Goal: Task Accomplishment & Management: Manage account settings

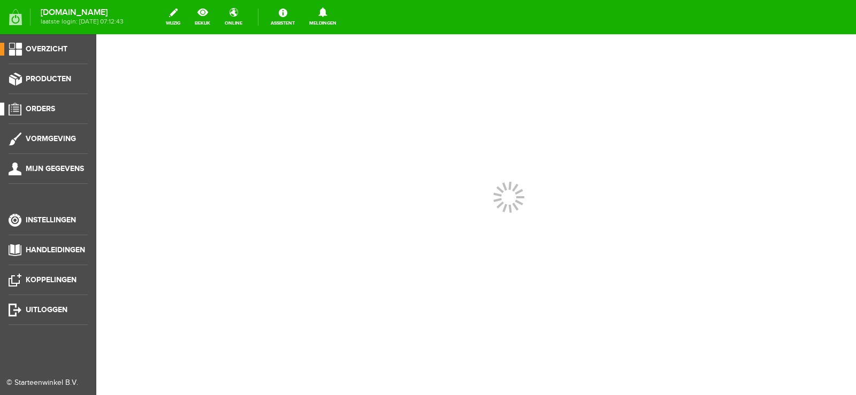
click at [38, 103] on link "Orders" at bounding box center [44, 109] width 88 height 13
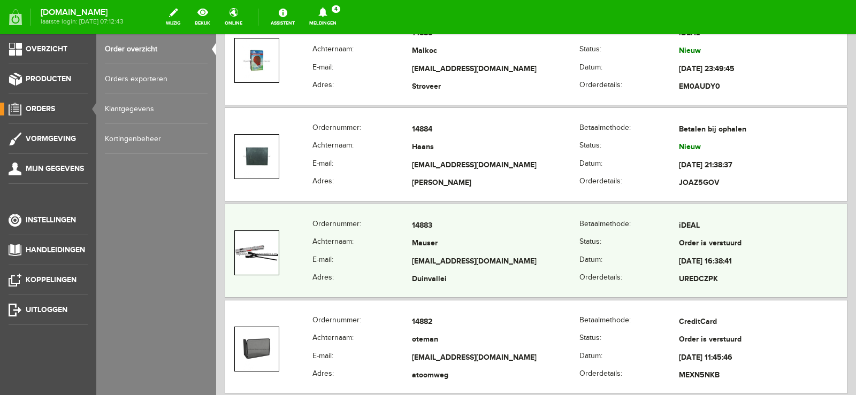
scroll to position [428, 0]
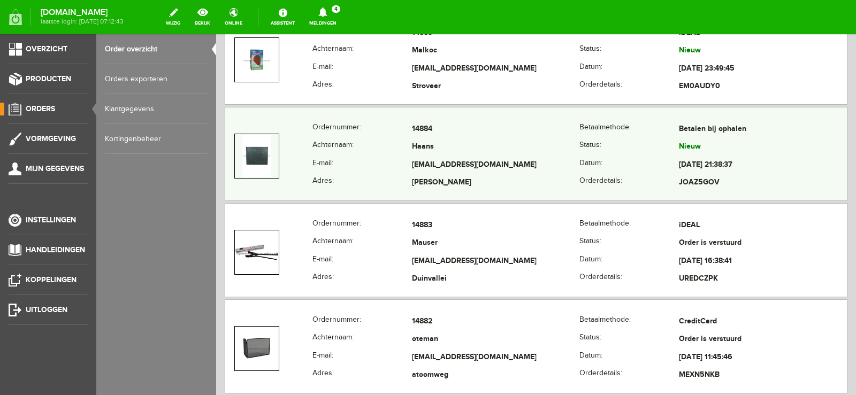
click at [490, 150] on td "Haans" at bounding box center [496, 148] width 168 height 18
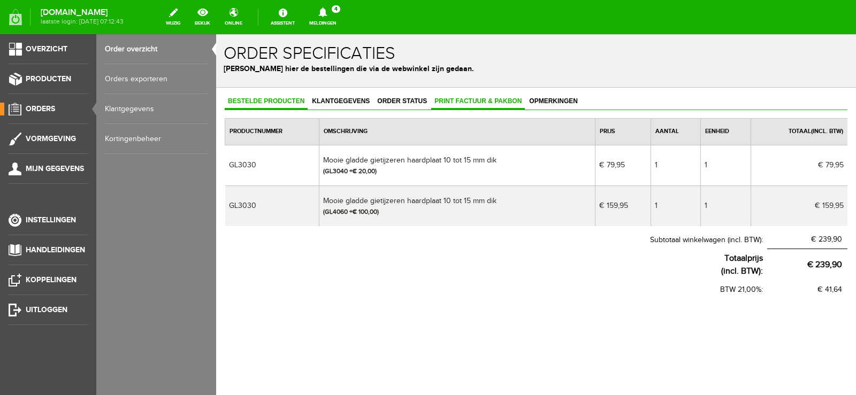
click at [483, 98] on span "Print factuur & pakbon" at bounding box center [478, 100] width 94 height 7
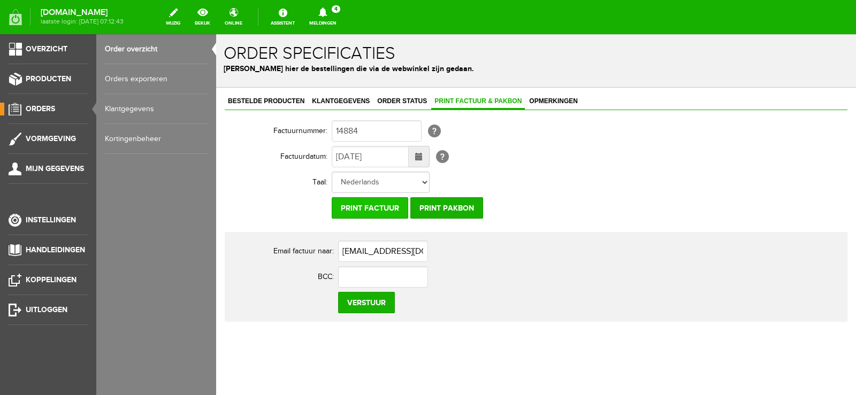
click at [374, 208] on input "Print factuur" at bounding box center [370, 207] width 76 height 21
click at [456, 214] on input "Print pakbon" at bounding box center [446, 207] width 73 height 21
click at [43, 109] on span "Orders" at bounding box center [40, 108] width 29 height 9
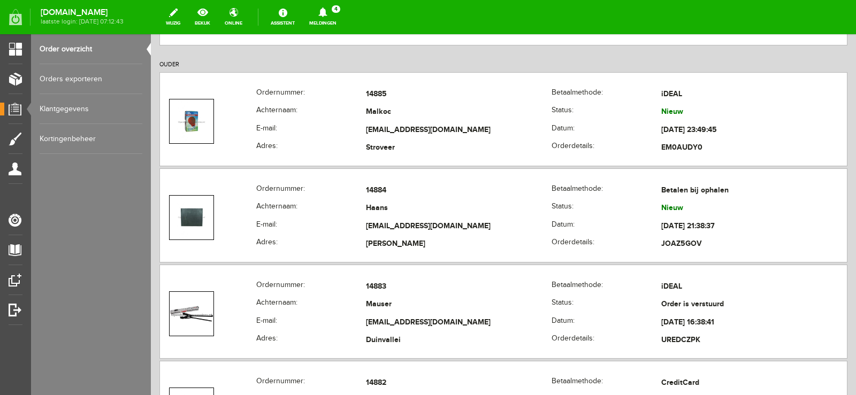
scroll to position [374, 0]
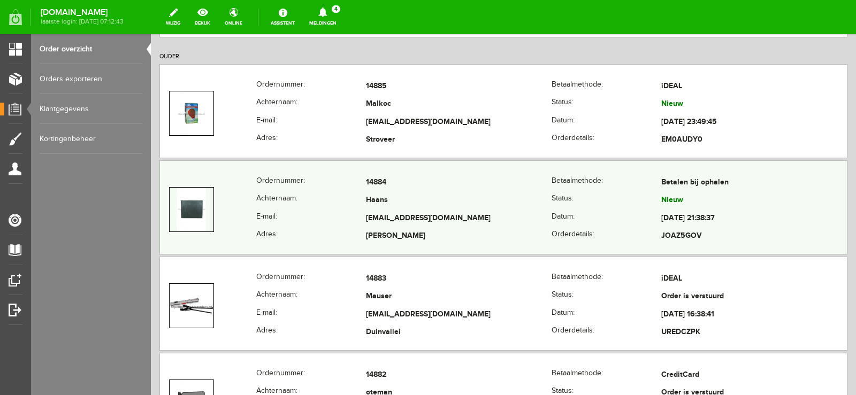
click at [502, 213] on td "Raoulhaans@gmail.com" at bounding box center [459, 219] width 186 height 18
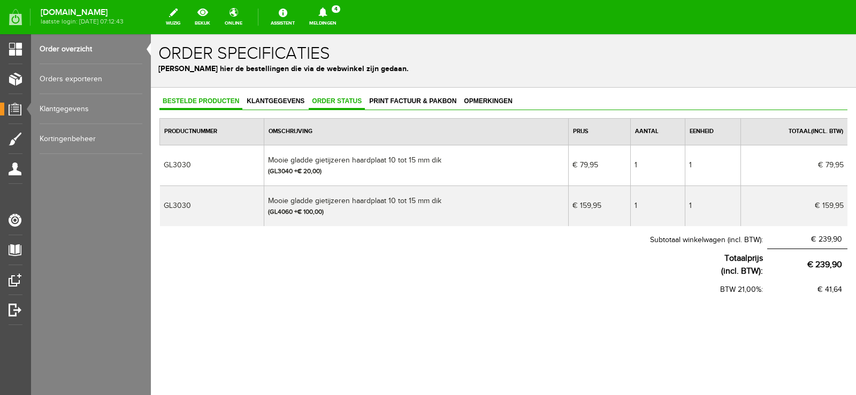
click at [334, 102] on span "Order status" at bounding box center [337, 100] width 56 height 7
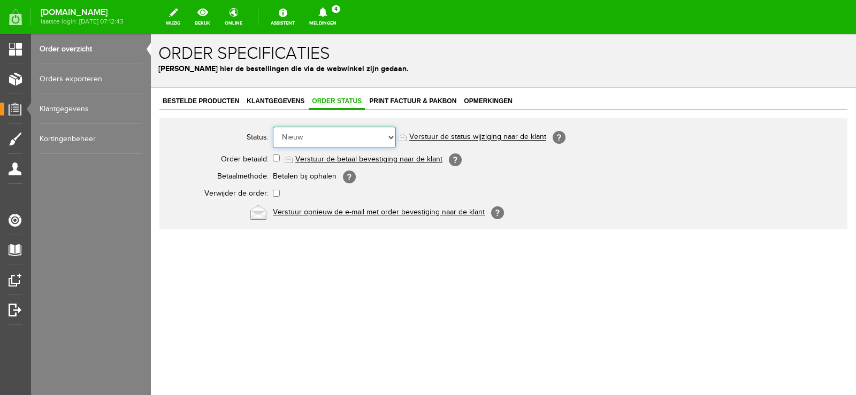
click at [390, 136] on select "Order niet afgerond Nieuw Order in behandeling Wacht op leverancier Wacht op be…" at bounding box center [334, 137] width 123 height 21
select select "12"
click at [273, 127] on select "Order niet afgerond Nieuw Order in behandeling Wacht op leverancier Wacht op be…" at bounding box center [334, 137] width 123 height 21
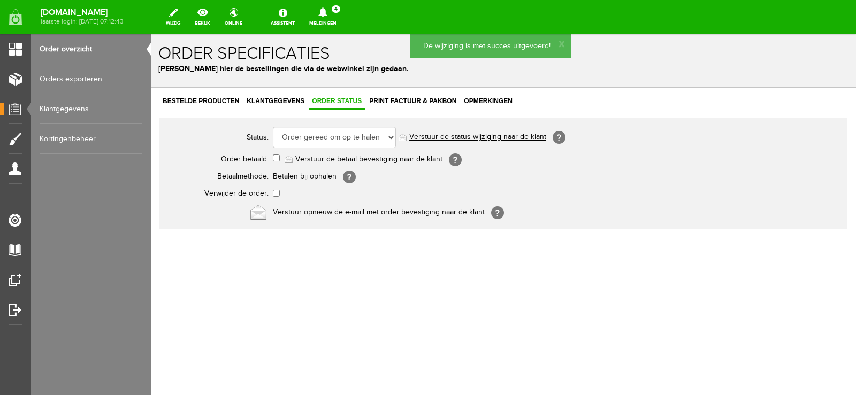
click at [494, 137] on link "Verstuur de status wijziging naar de klant" at bounding box center [477, 137] width 137 height 9
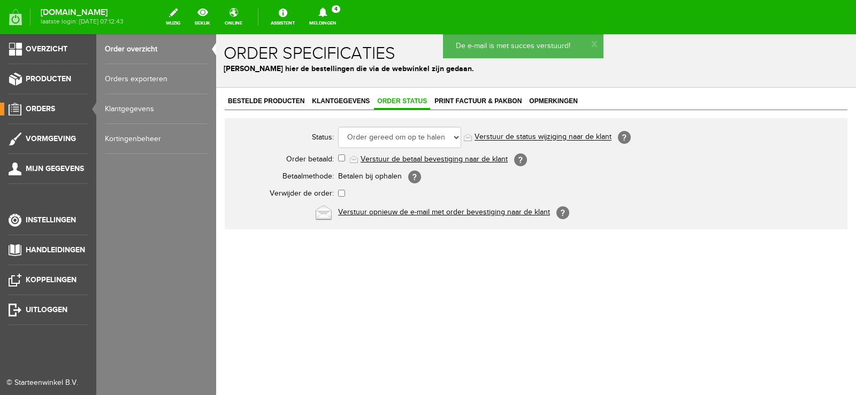
click at [41, 109] on span "Orders" at bounding box center [40, 108] width 29 height 9
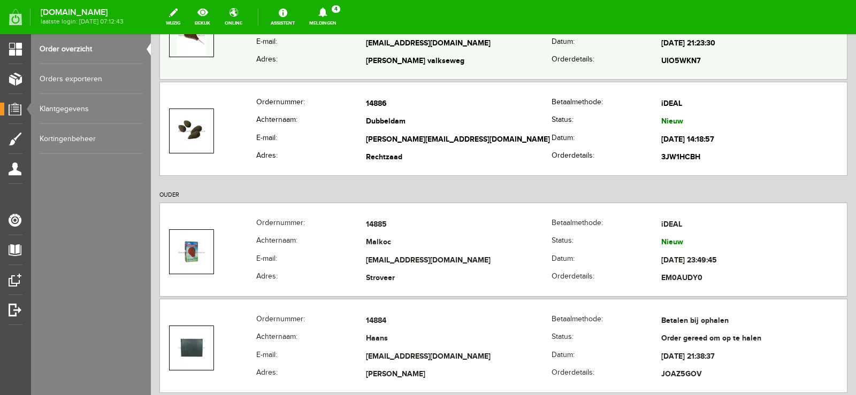
scroll to position [214, 0]
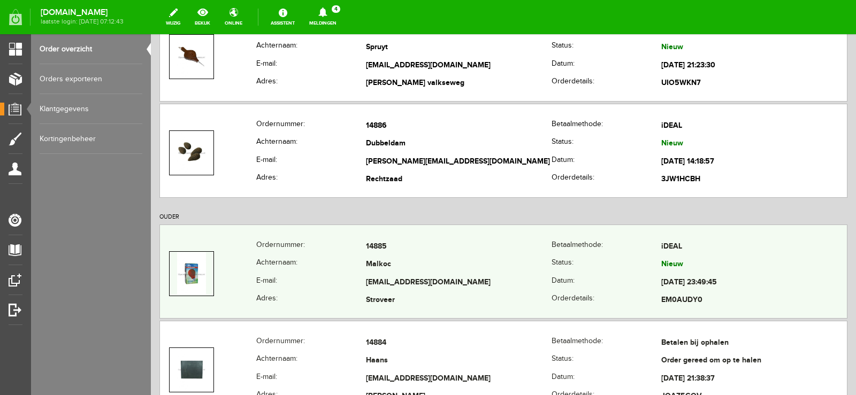
click at [490, 264] on td "Malkoc" at bounding box center [459, 265] width 186 height 18
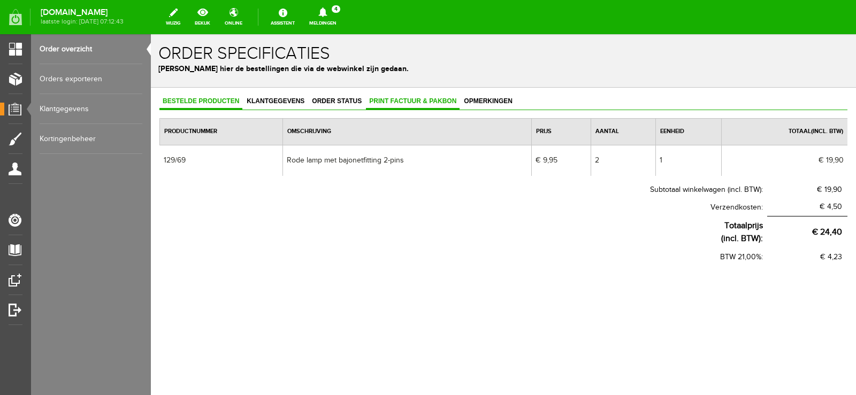
click at [418, 101] on span "Print factuur & pakbon" at bounding box center [413, 100] width 94 height 7
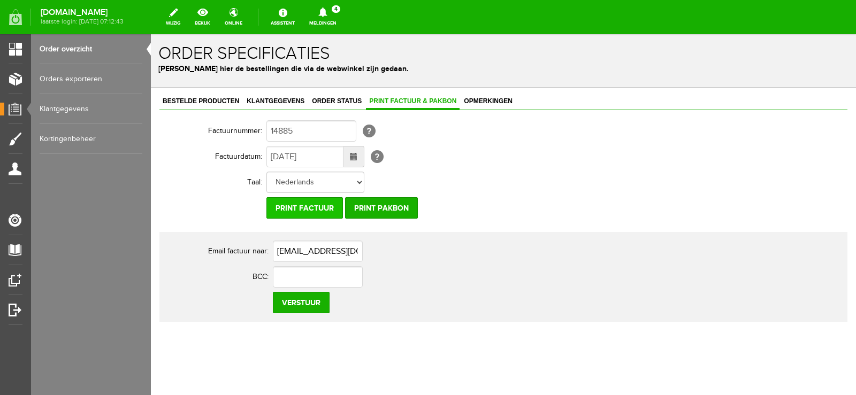
click at [308, 203] on input "Print factuur" at bounding box center [304, 207] width 76 height 21
click at [387, 209] on input "Print pakbon" at bounding box center [381, 207] width 73 height 21
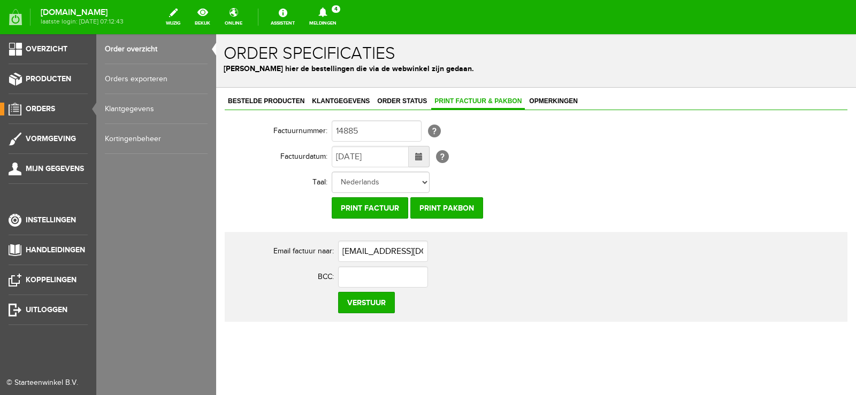
click at [46, 107] on span "Orders" at bounding box center [40, 108] width 29 height 9
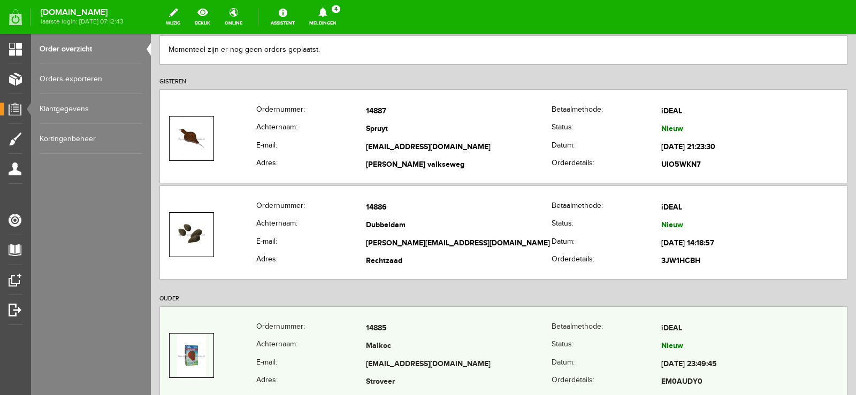
scroll to position [160, 0]
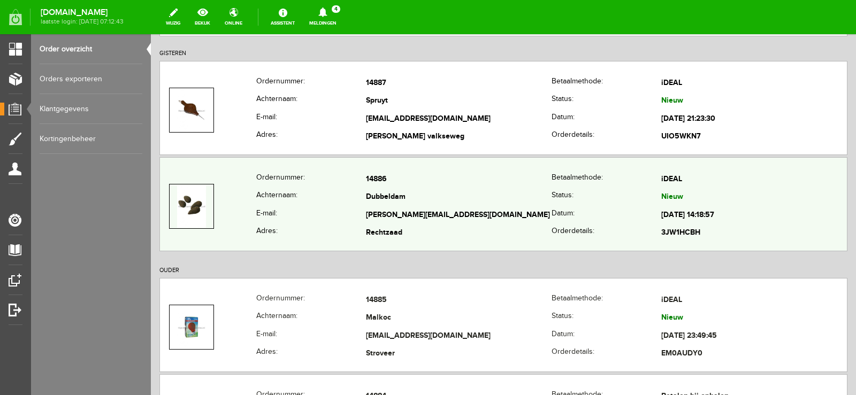
click at [504, 204] on td "Dubbeldam" at bounding box center [459, 198] width 186 height 18
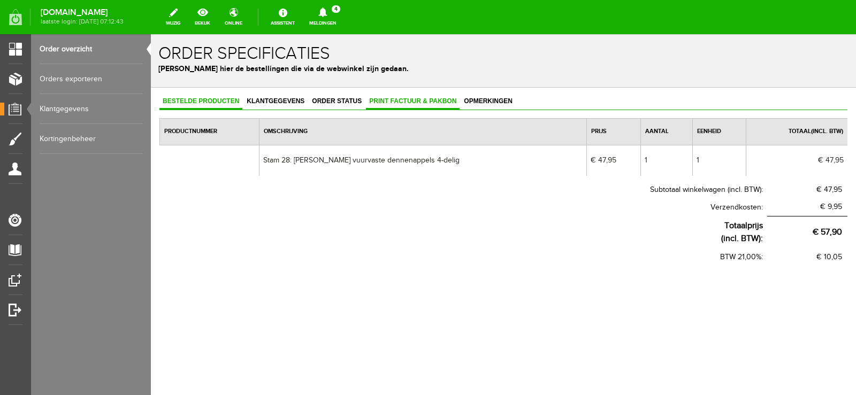
click at [418, 102] on span "Print factuur & pakbon" at bounding box center [413, 100] width 94 height 7
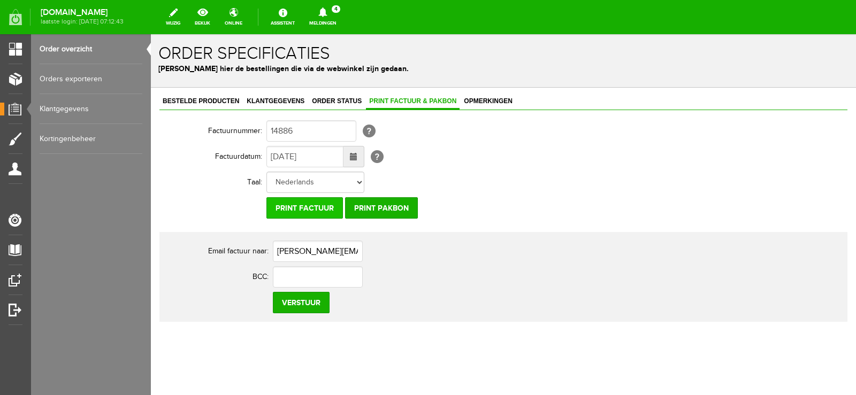
click at [291, 210] on input "Print factuur" at bounding box center [304, 207] width 76 height 21
click at [391, 208] on input "Print pakbon" at bounding box center [381, 207] width 73 height 21
click at [343, 17] on link "Meldingen 4 Nieuwe orders Er is een nieuwe order( #14887 ) geplaatst door Laure…" at bounding box center [323, 17] width 40 height 24
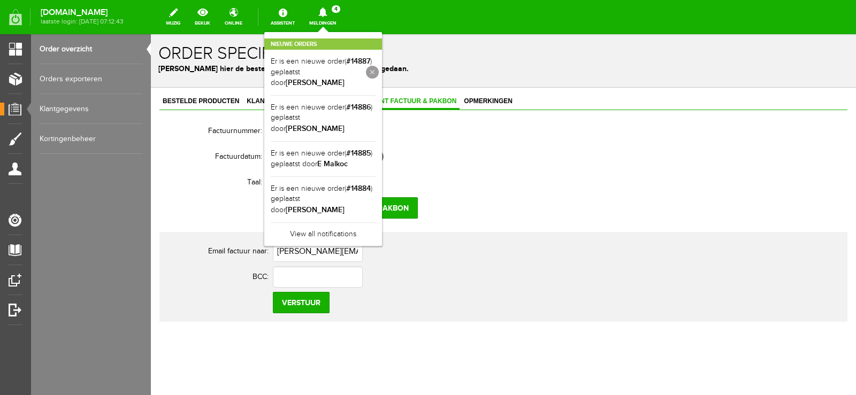
click at [379, 66] on link at bounding box center [372, 72] width 13 height 13
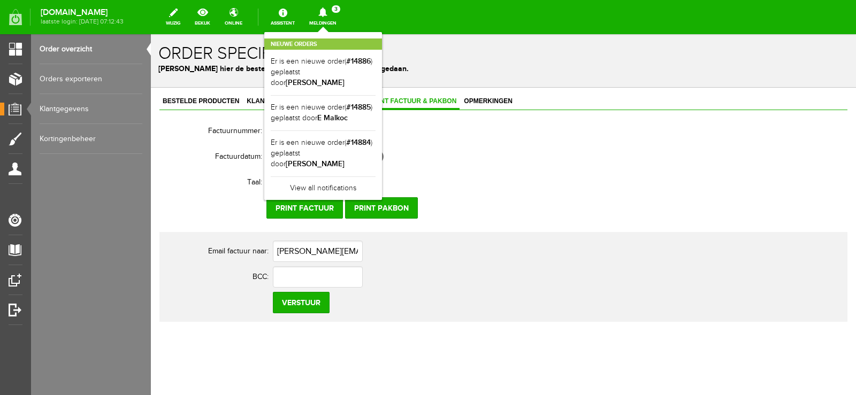
click at [0, 0] on link at bounding box center [0, 0] width 0 height 0
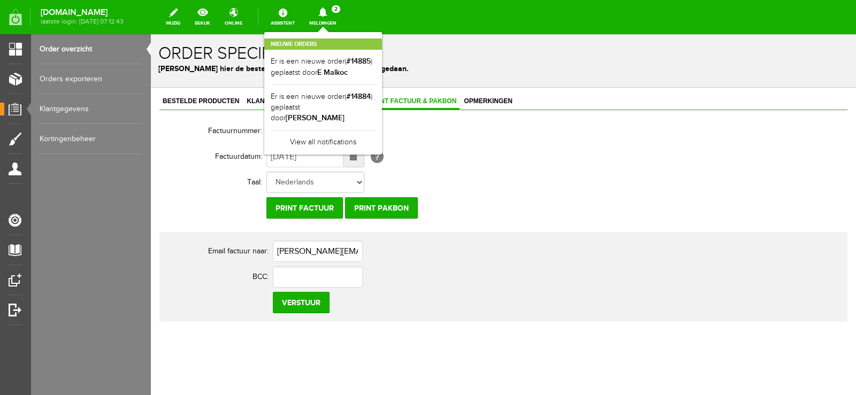
click at [0, 0] on link at bounding box center [0, 0] width 0 height 0
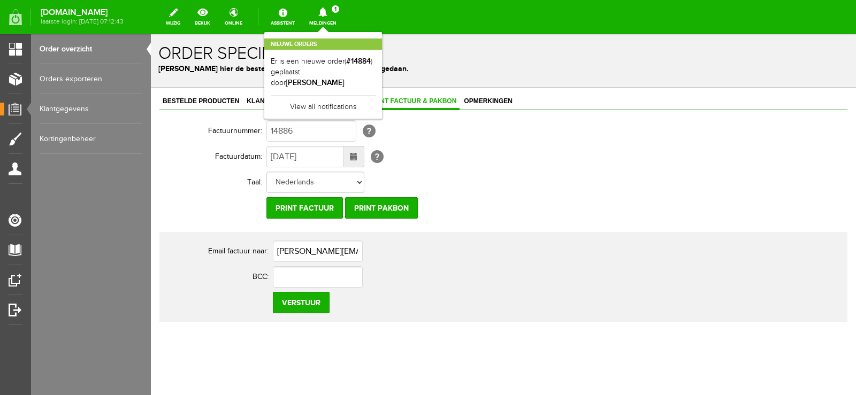
click at [0, 0] on link at bounding box center [0, 0] width 0 height 0
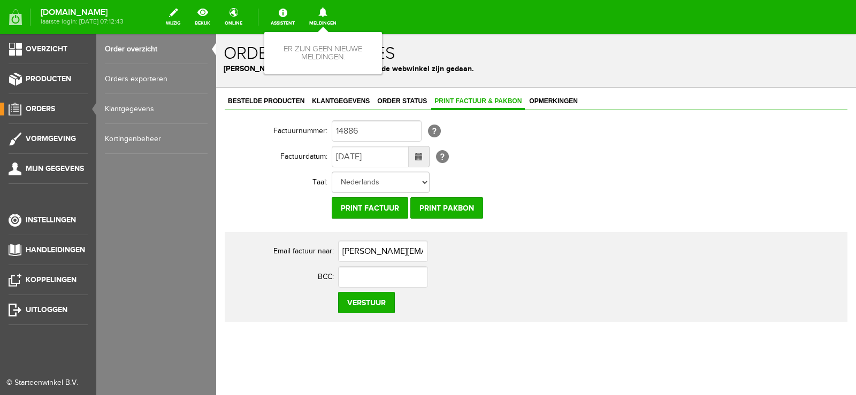
click at [42, 104] on link "Orders" at bounding box center [44, 109] width 88 height 13
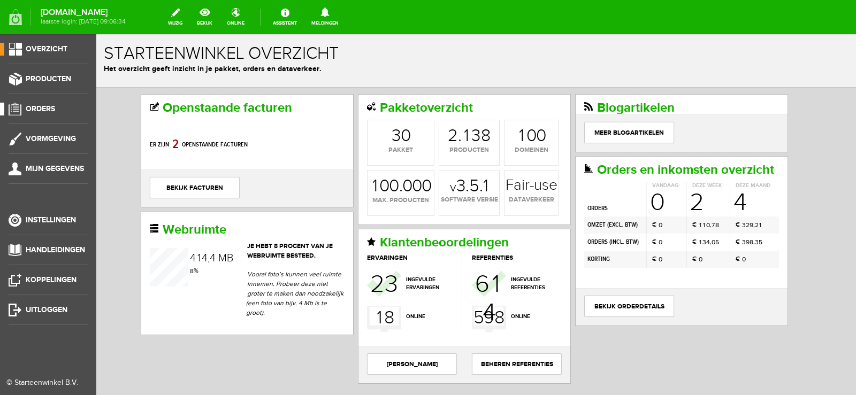
click at [34, 104] on link "Orders" at bounding box center [44, 109] width 88 height 13
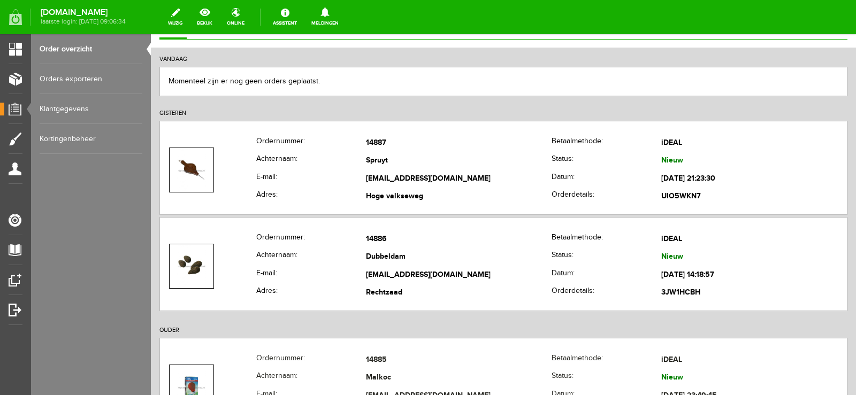
scroll to position [107, 0]
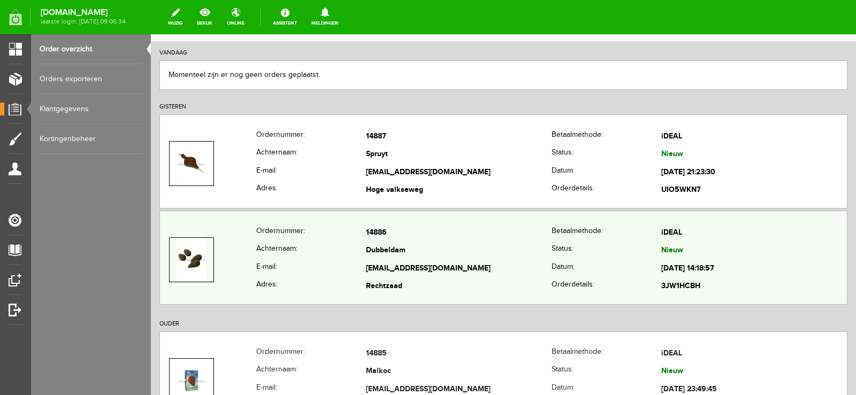
click at [398, 226] on td "14886" at bounding box center [459, 233] width 186 height 18
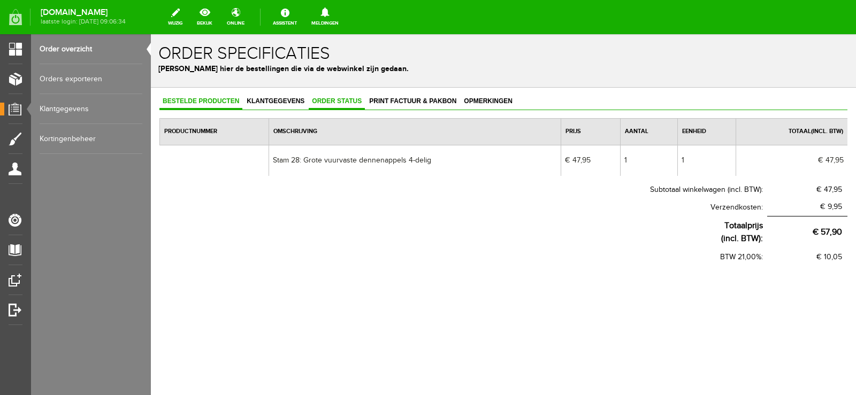
click at [340, 102] on span "Order status" at bounding box center [337, 100] width 56 height 7
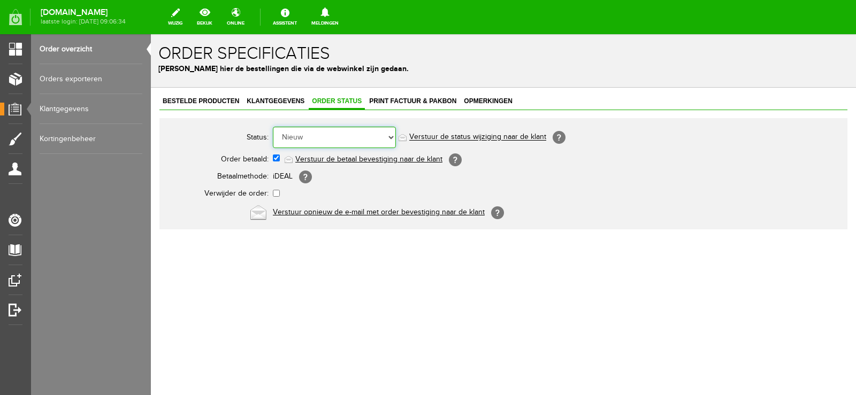
click at [393, 137] on select "Order niet afgerond Nieuw Order in behandeling Wacht op leverancier Wacht op be…" at bounding box center [334, 137] width 123 height 21
select select "3"
click at [273, 127] on select "Order niet afgerond Nieuw Order in behandeling Wacht op leverancier Wacht op be…" at bounding box center [334, 137] width 123 height 21
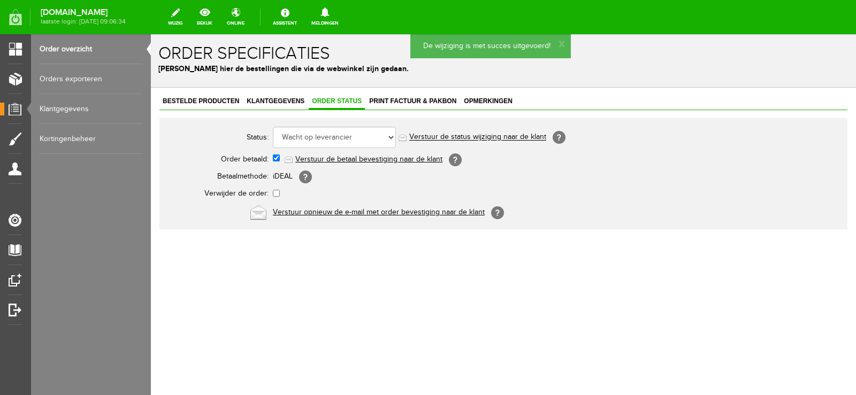
click at [494, 134] on link "Verstuur de status wijziging naar de klant" at bounding box center [477, 137] width 137 height 9
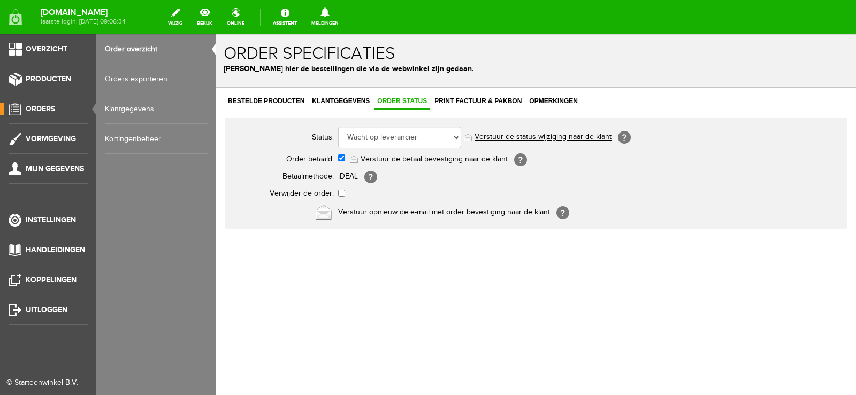
click at [41, 108] on span "Orders" at bounding box center [40, 108] width 29 height 9
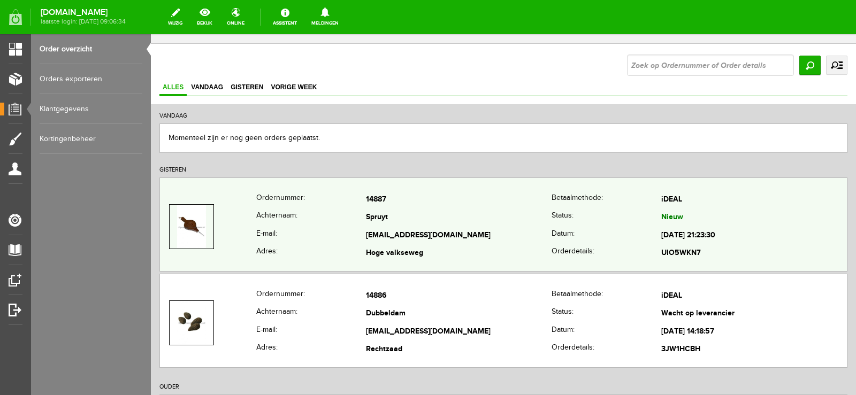
scroll to position [107, 0]
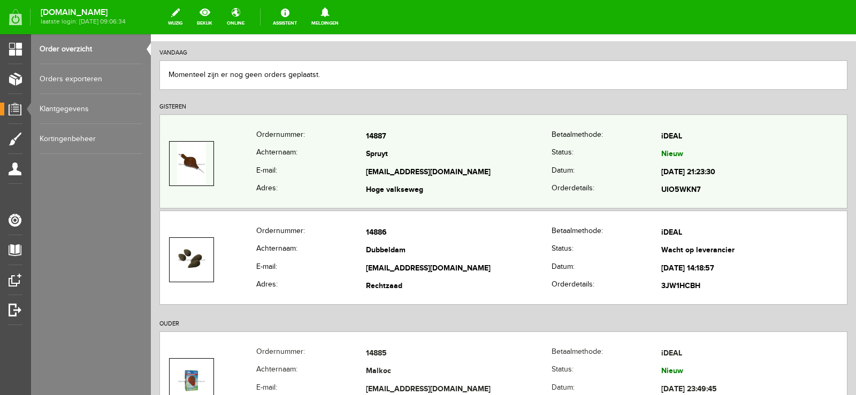
click at [460, 165] on td "lspruyt@hetnet.nl" at bounding box center [459, 173] width 186 height 18
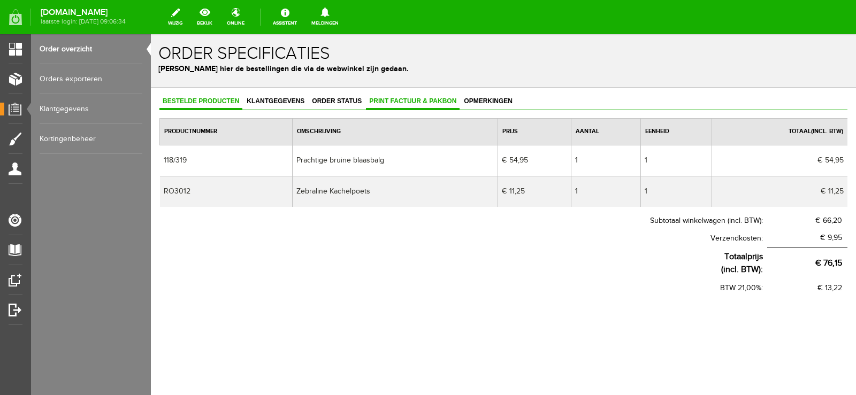
click at [421, 102] on span "Print factuur & pakbon" at bounding box center [413, 100] width 94 height 7
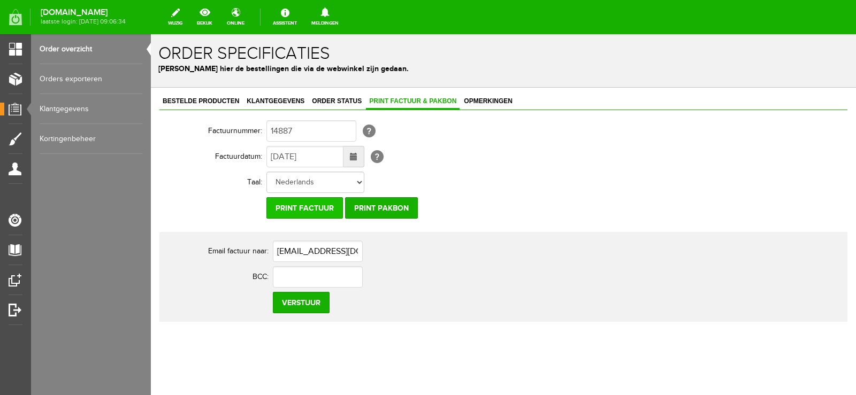
click at [317, 210] on input "Print factuur" at bounding box center [304, 207] width 76 height 21
click at [387, 204] on input "Print pakbon" at bounding box center [381, 207] width 73 height 21
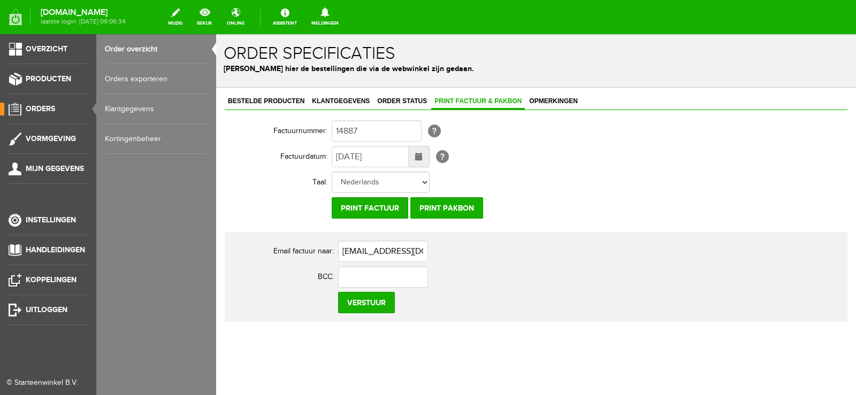
click at [42, 107] on span "Orders" at bounding box center [40, 108] width 29 height 9
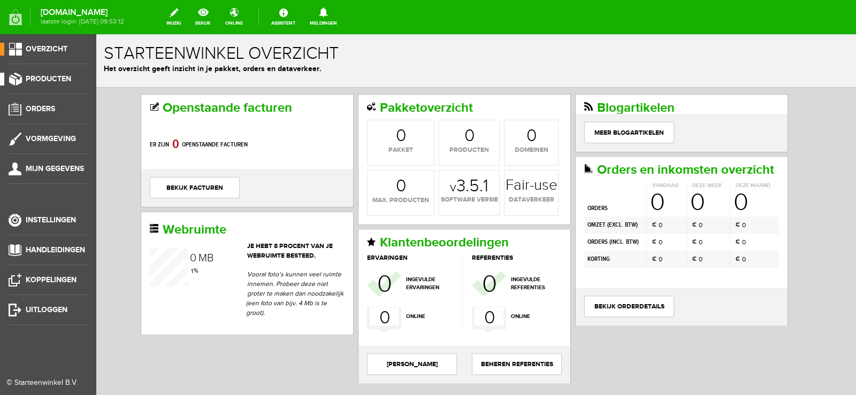
click at [46, 73] on link "Producten" at bounding box center [44, 79] width 88 height 13
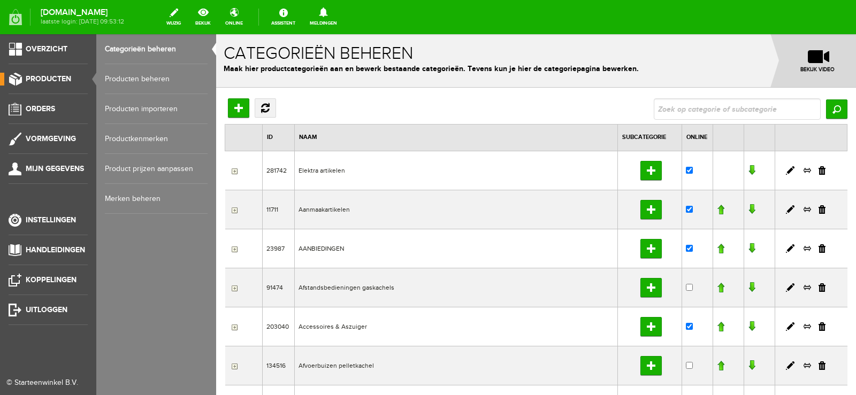
click at [163, 77] on link "Producten beheren" at bounding box center [156, 79] width 103 height 30
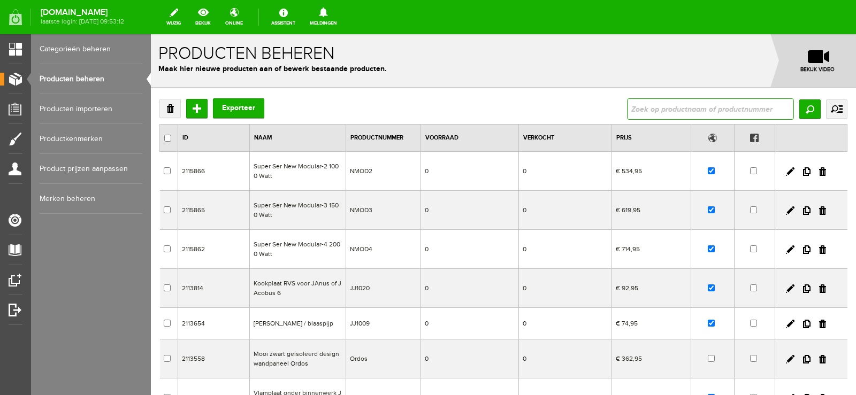
click at [652, 104] on input "text" at bounding box center [710, 108] width 167 height 21
type input "118/319"
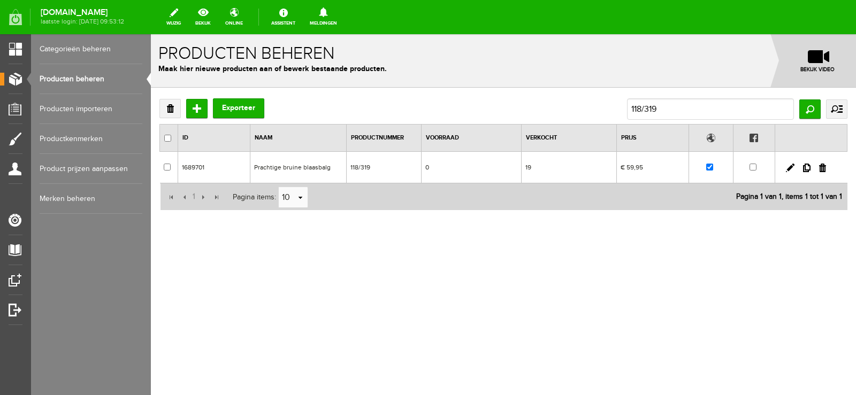
click at [548, 174] on td "19" at bounding box center [568, 168] width 95 height 32
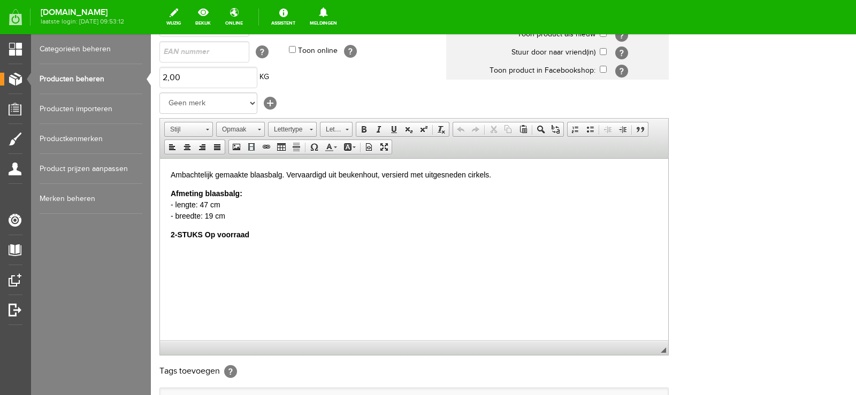
scroll to position [160, 0]
click at [169, 233] on html "Ambachtelijk gemaakte blaasbalg. Vervaardigd uit beukenhout, versierd met uitge…" at bounding box center [414, 203] width 508 height 93
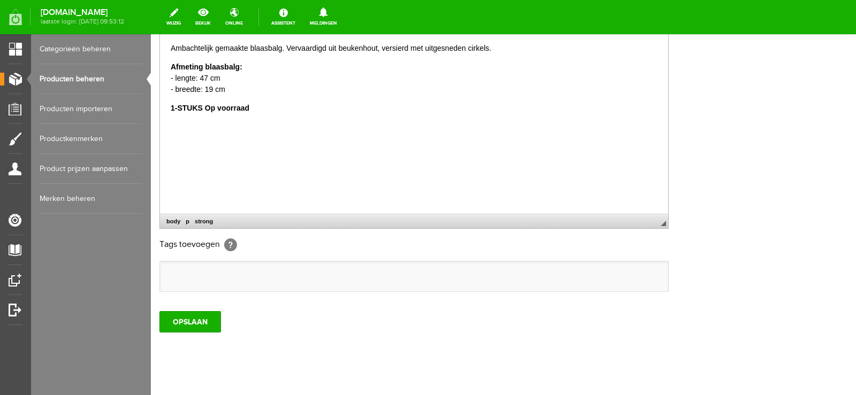
scroll to position [303, 0]
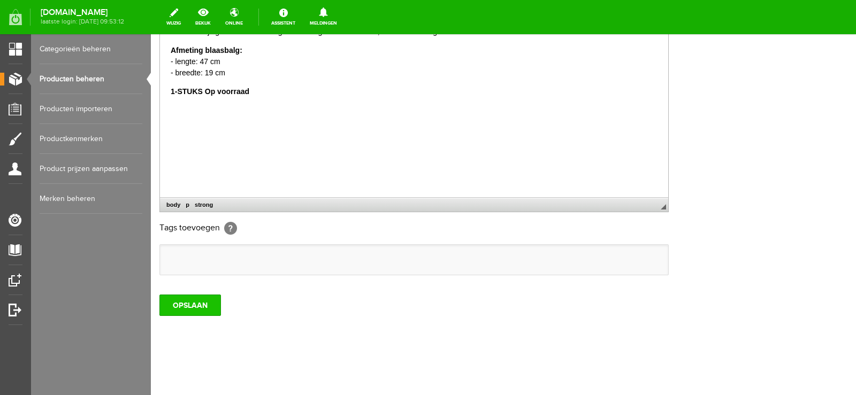
click at [185, 302] on input "OPSLAAN" at bounding box center [190, 305] width 62 height 21
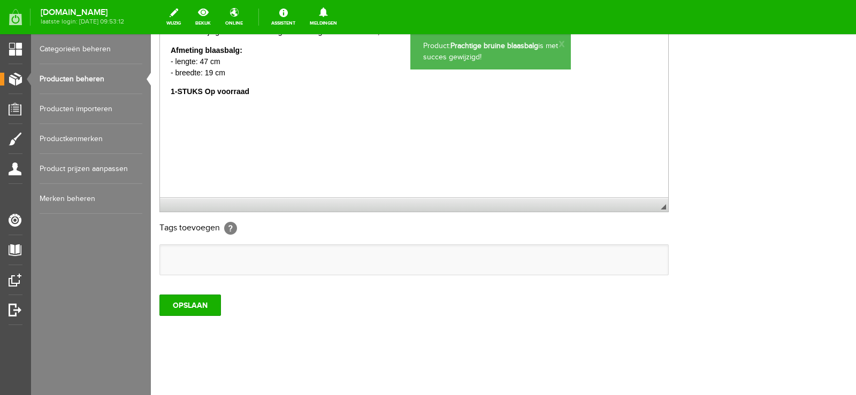
scroll to position [0, 0]
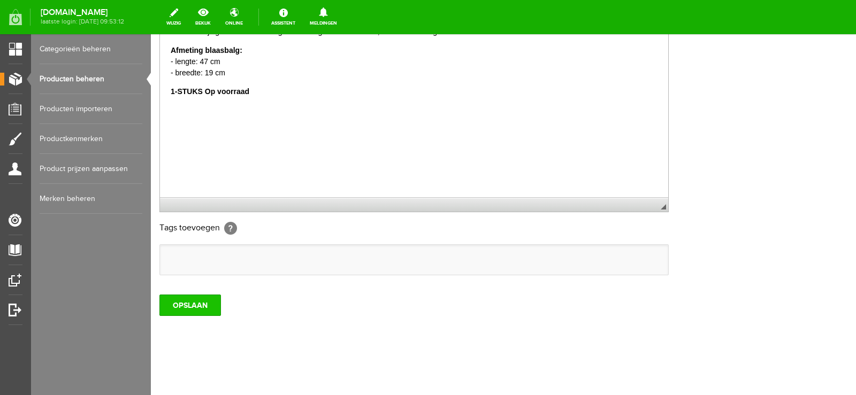
click at [197, 310] on input "OPSLAAN" at bounding box center [190, 305] width 62 height 21
